Goal: Find specific page/section: Find specific page/section

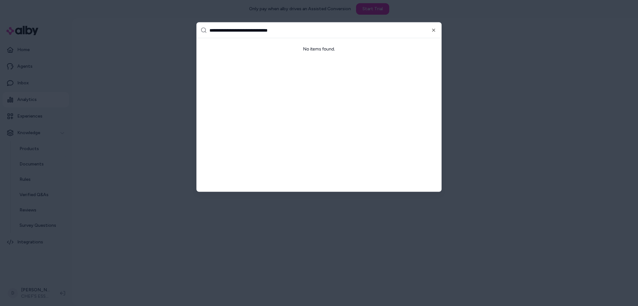
click at [305, 34] on input "**********" at bounding box center [323, 30] width 228 height 15
type input "**********"
click at [433, 31] on icon "button" at bounding box center [433, 30] width 3 height 3
